Goal: Information Seeking & Learning: Learn about a topic

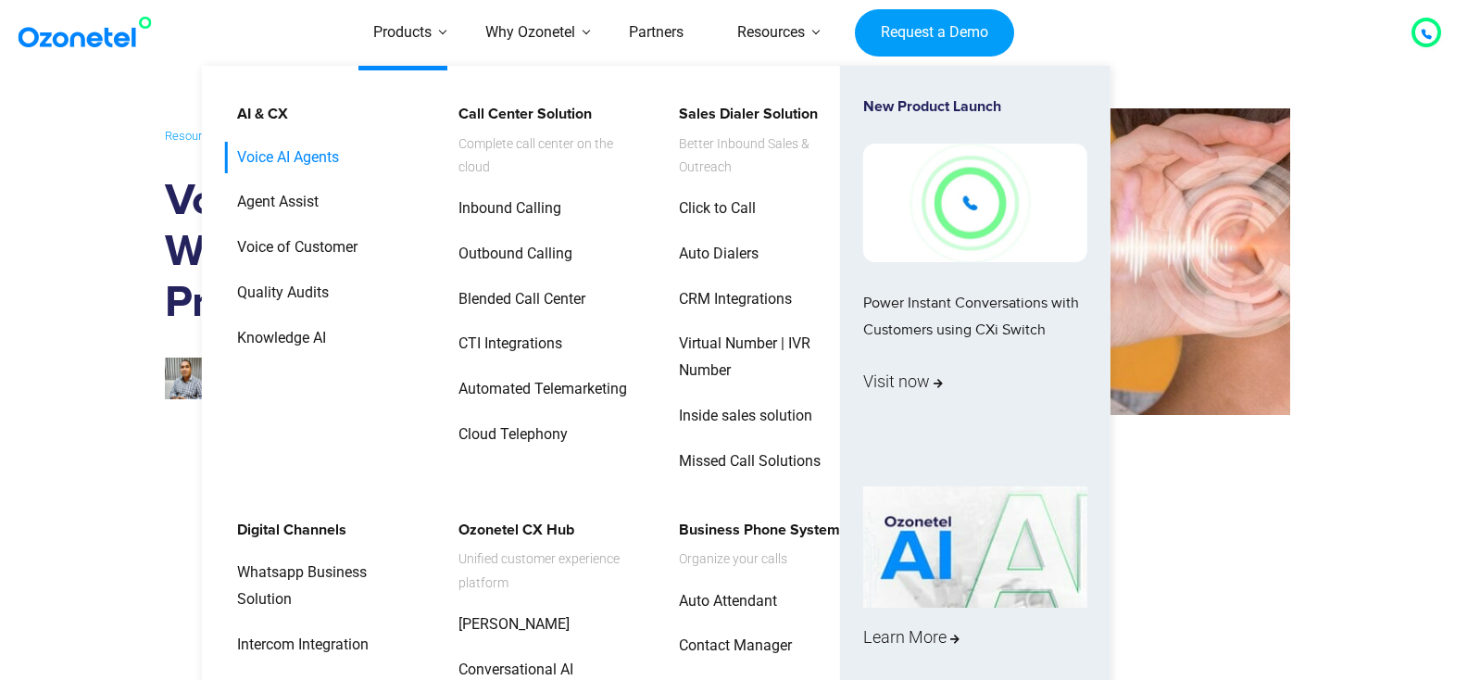
click at [309, 156] on link "Voice AI Agents" at bounding box center [283, 158] width 117 height 32
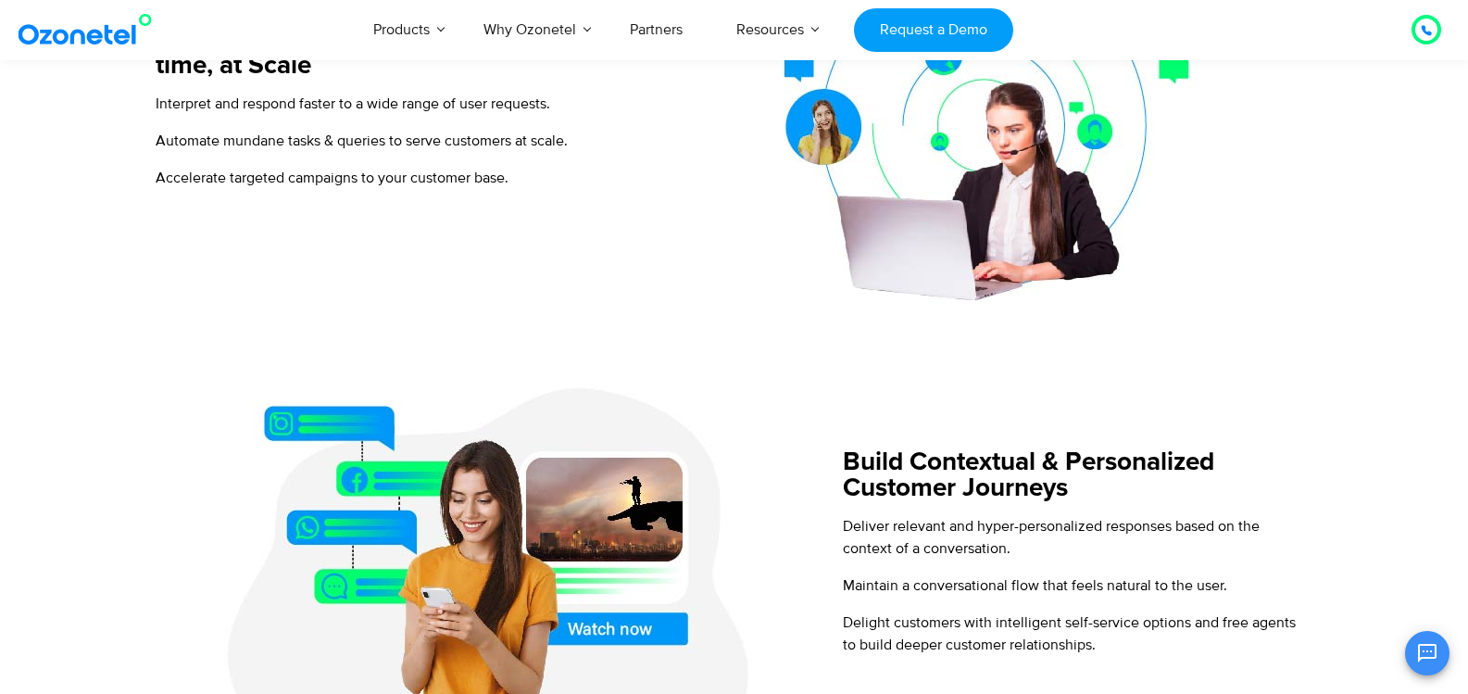
scroll to position [333, 0]
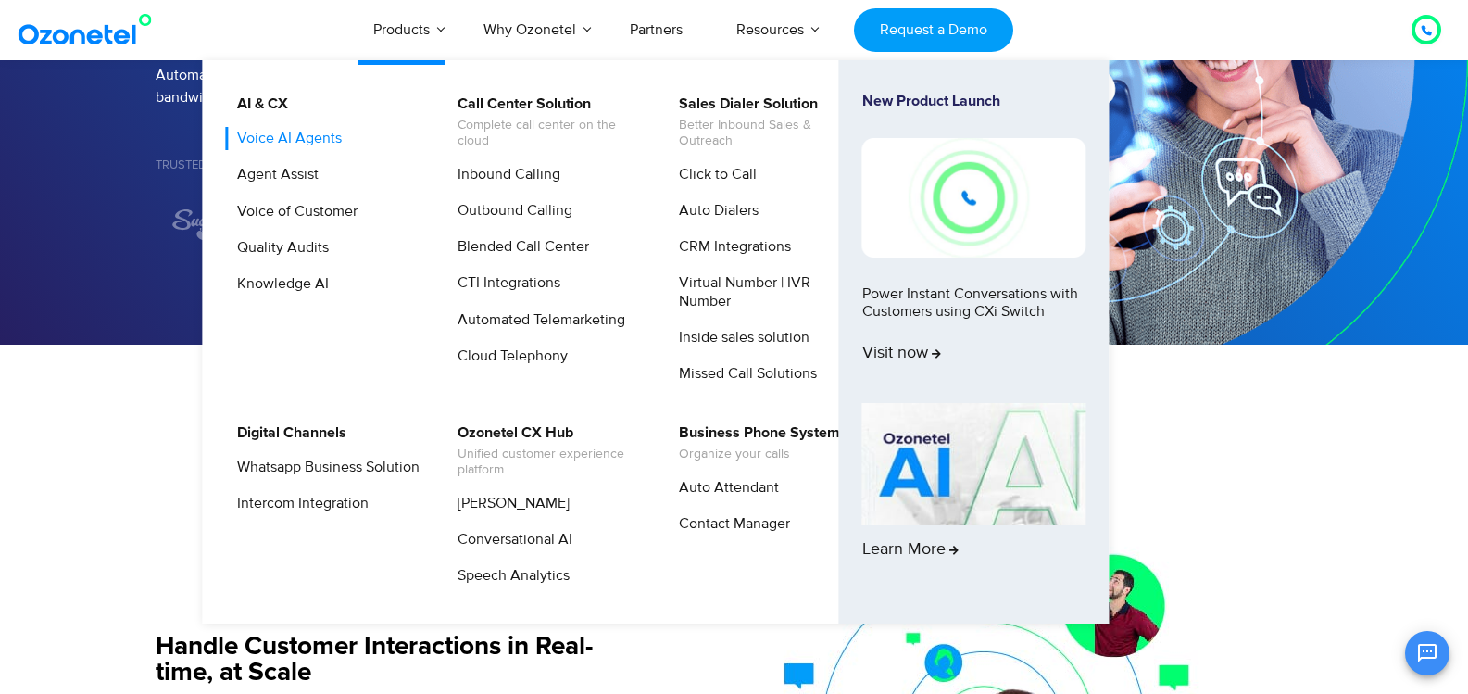
click at [301, 139] on link "Voice AI Agents" at bounding box center [284, 138] width 119 height 23
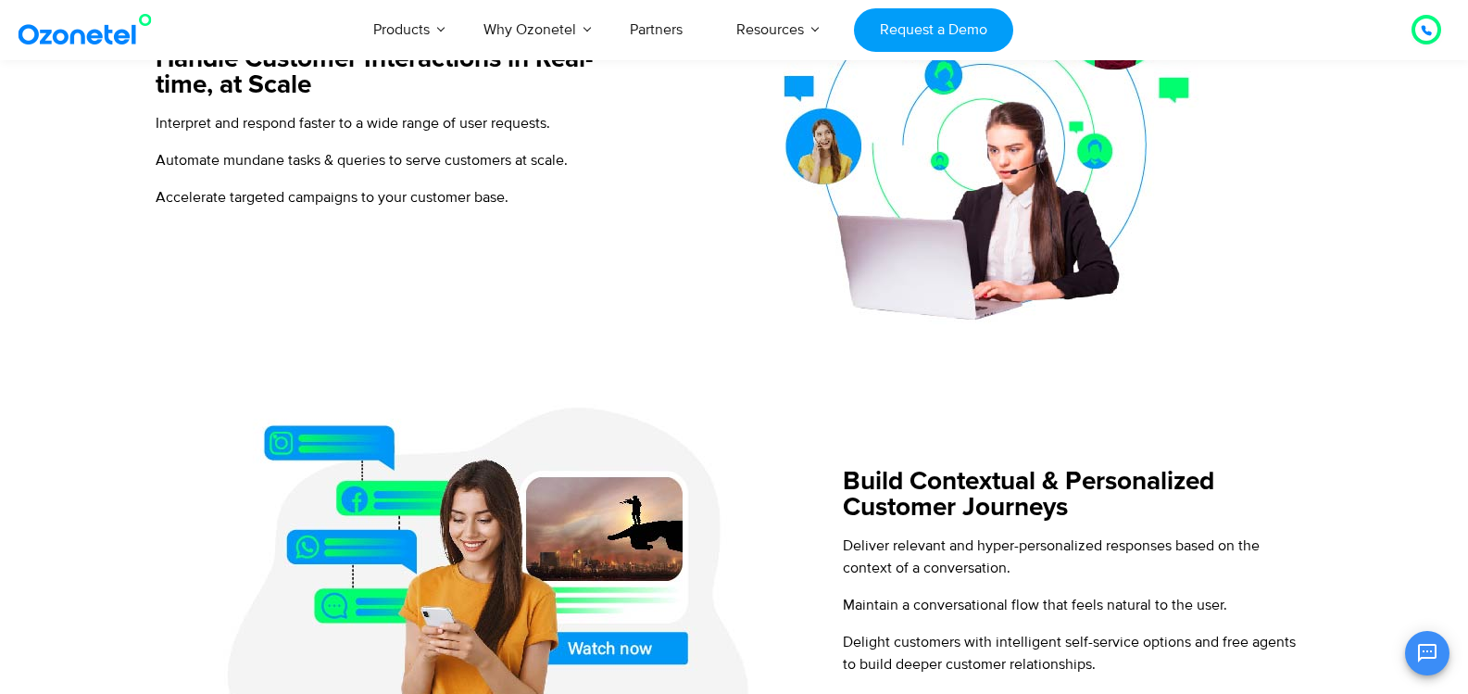
scroll to position [595, 0]
